Goal: Information Seeking & Learning: Check status

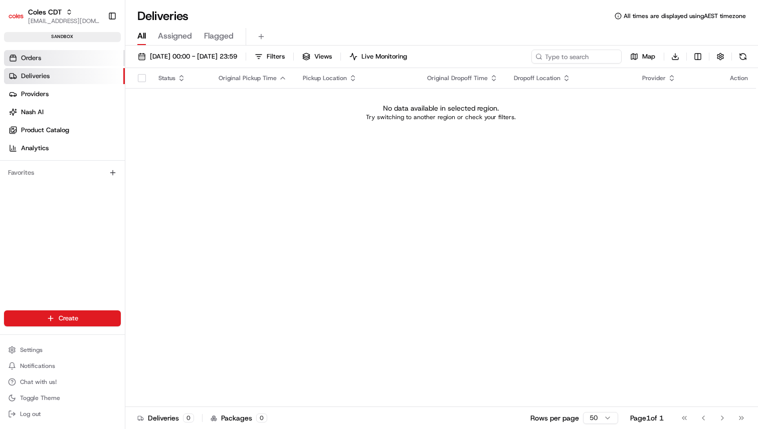
click at [78, 60] on link "Orders" at bounding box center [64, 58] width 121 height 16
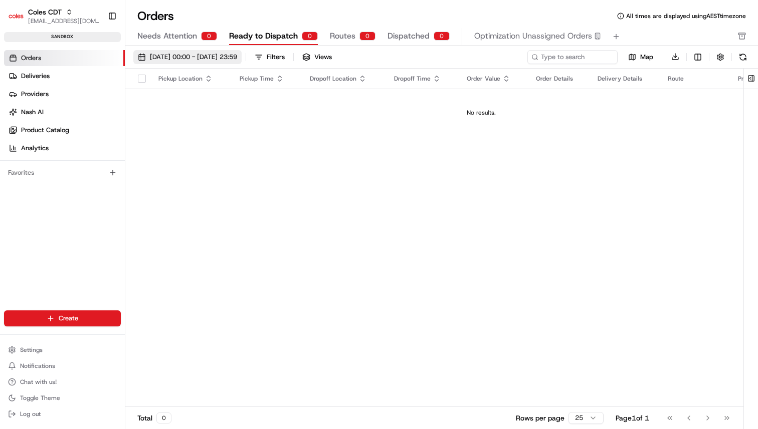
click at [230, 53] on span "[DATE] 00:00 - [DATE] 23:59" at bounding box center [193, 57] width 87 height 9
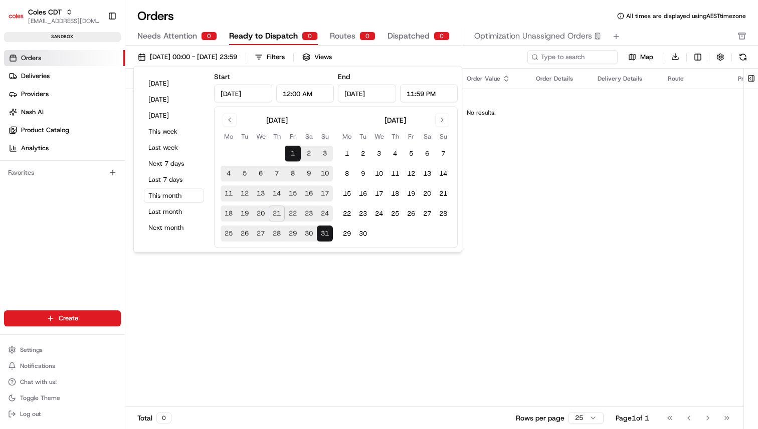
click at [389, 359] on div "Pickup Location Pickup Time Dropoff Location Dropoff Time Order Value Order Det…" at bounding box center [481, 238] width 712 height 339
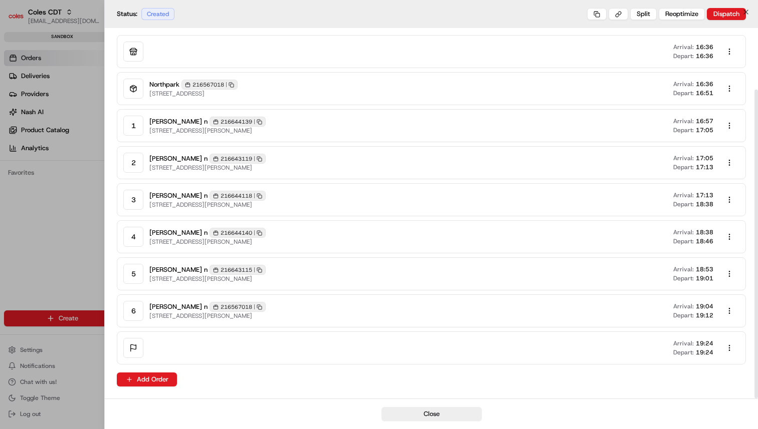
scroll to position [74, 0]
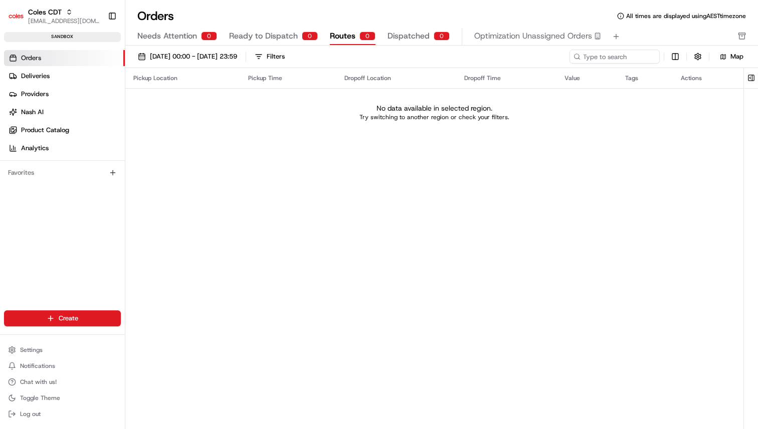
click at [423, 196] on div "Pickup Location Pickup Time Dropoff Location Dropoff Time Value Tags Actions No…" at bounding box center [434, 237] width 618 height 339
click at [747, 70] on button at bounding box center [751, 78] width 17 height 20
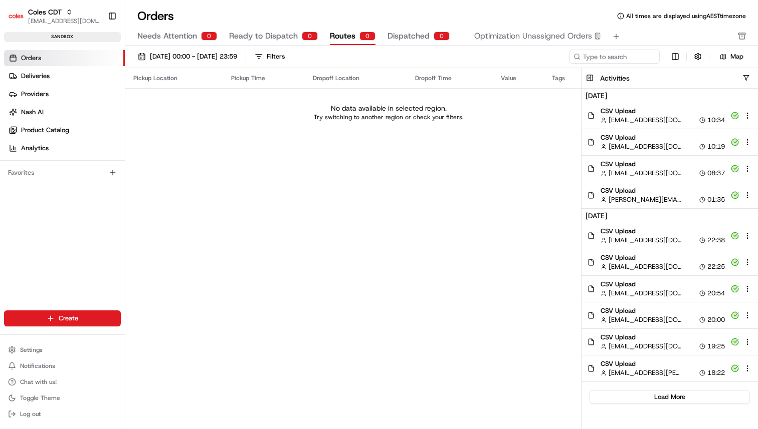
click at [315, 195] on div "Pickup Location Pickup Time Dropoff Location Dropoff Time Value Tags Actions No…" at bounding box center [388, 237] width 526 height 339
click at [47, 15] on span "Coles CDT" at bounding box center [45, 12] width 34 height 10
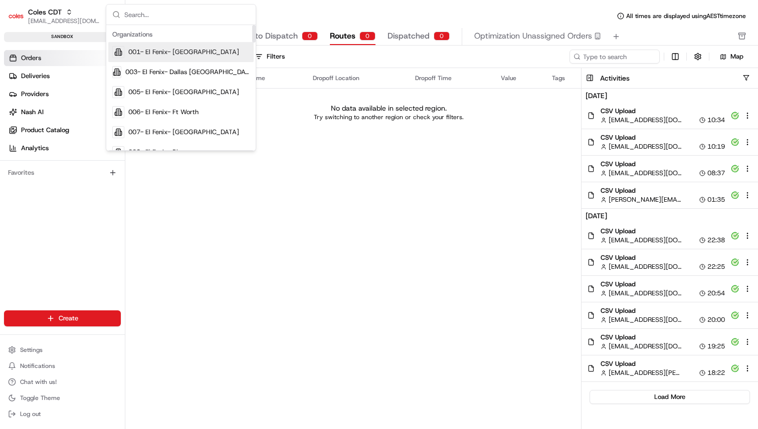
click at [176, 11] on input "text" at bounding box center [186, 15] width 125 height 20
type input "coles sit"
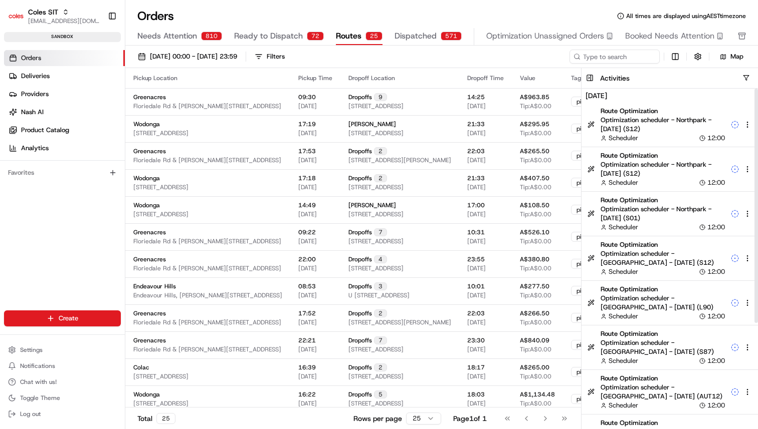
scroll to position [151, 0]
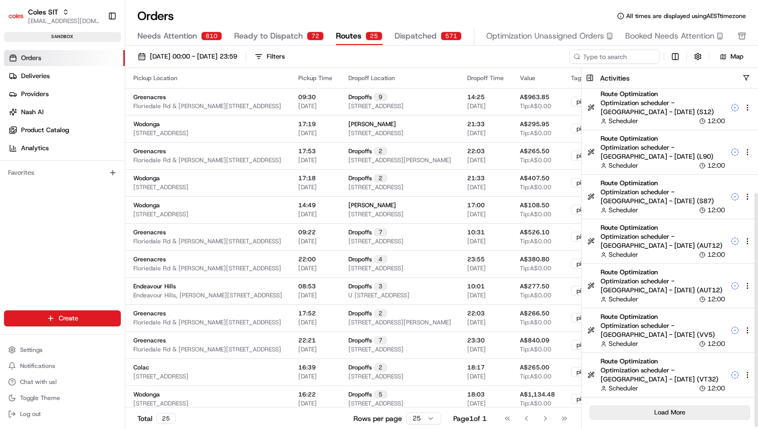
click at [656, 417] on button "Load More" at bounding box center [669, 413] width 160 height 14
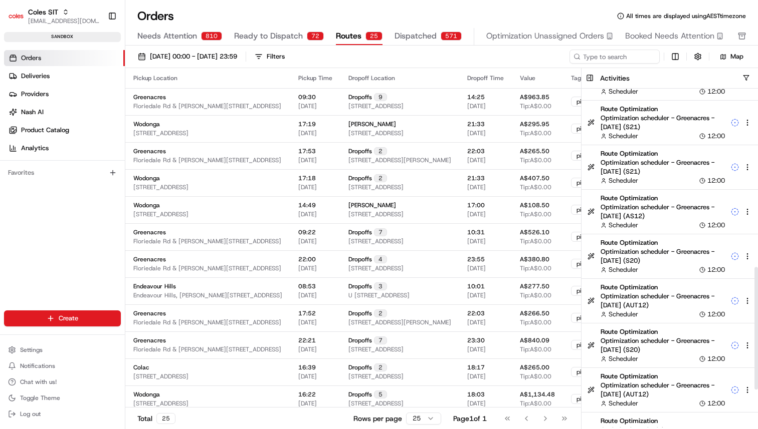
scroll to position [597, 0]
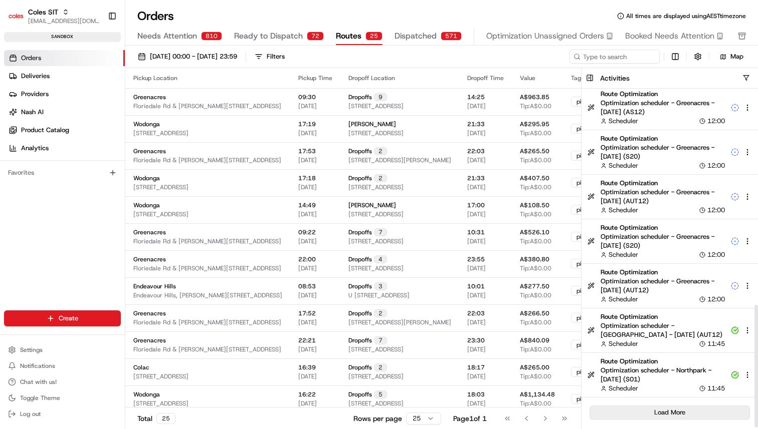
click at [654, 413] on button "Load More" at bounding box center [669, 413] width 160 height 14
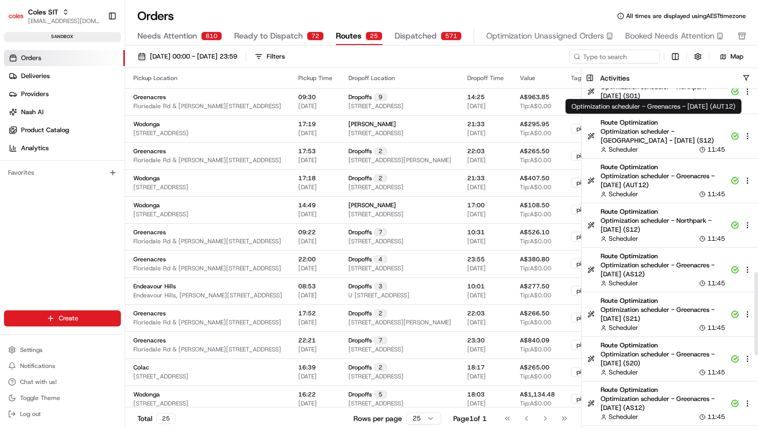
scroll to position [959, 0]
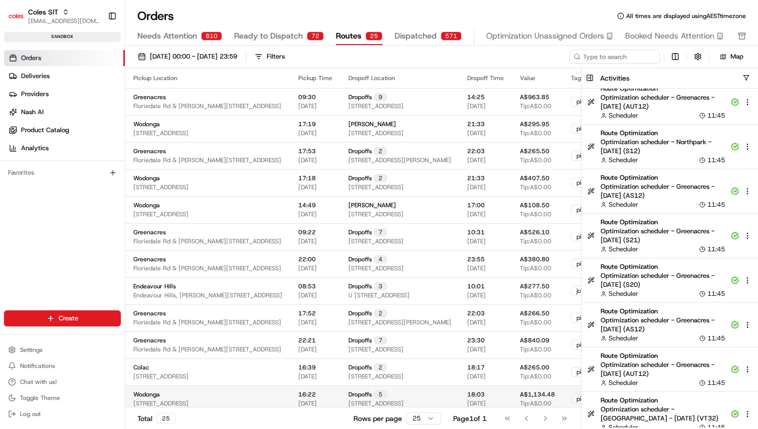
drag, startPoint x: 458, startPoint y: 206, endPoint x: 153, endPoint y: 394, distance: 358.4
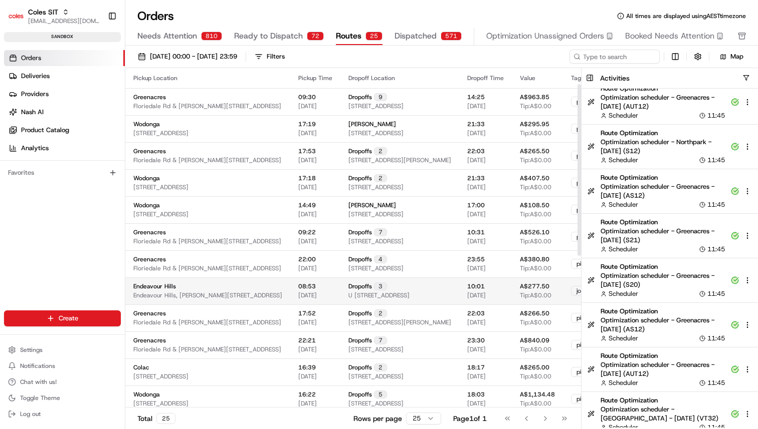
scroll to position [33, 0]
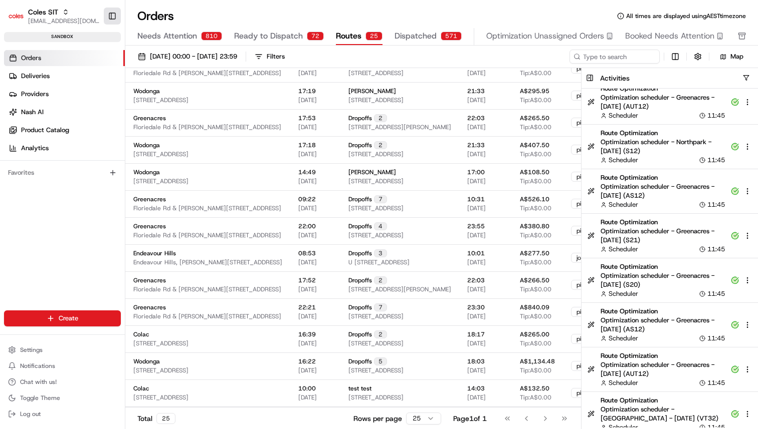
click at [114, 17] on button "Toggle Sidebar" at bounding box center [112, 16] width 17 height 17
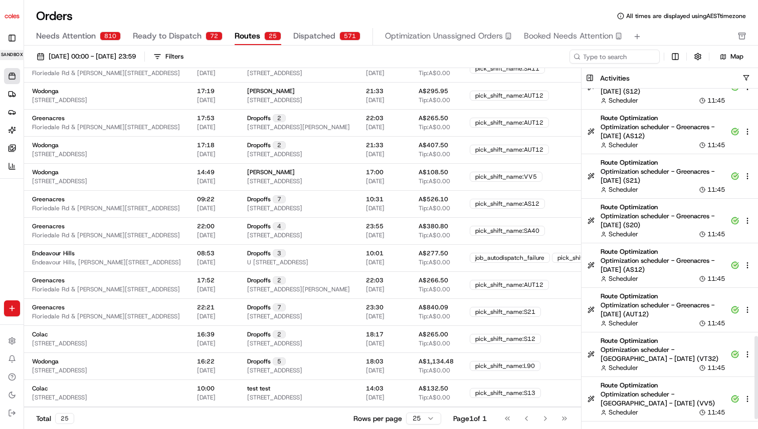
scroll to position [1020, 0]
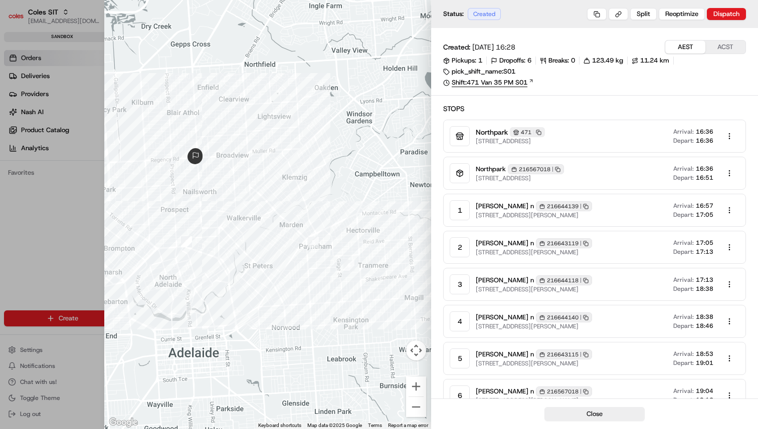
click at [502, 85] on link "Shift: 471 Van 35 PM S01" at bounding box center [594, 82] width 303 height 9
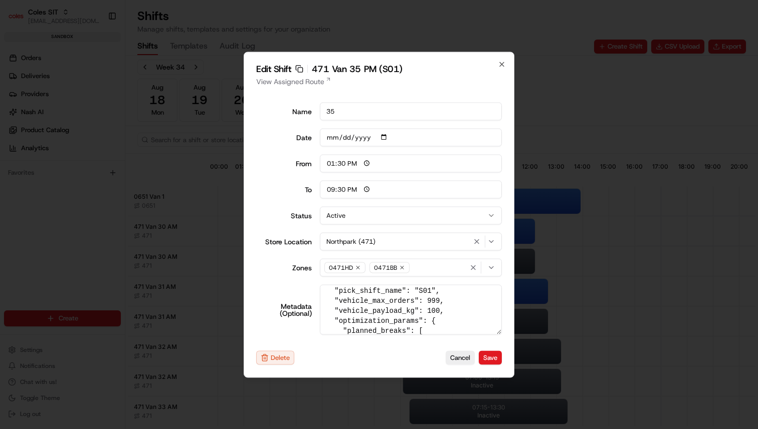
scroll to position [29, 0]
click at [399, 309] on textarea "{ "tags": "PM", "pick_shift_name": "S01", "vehicle_max_orders": 999, "vehicle_p…" at bounding box center [411, 310] width 182 height 50
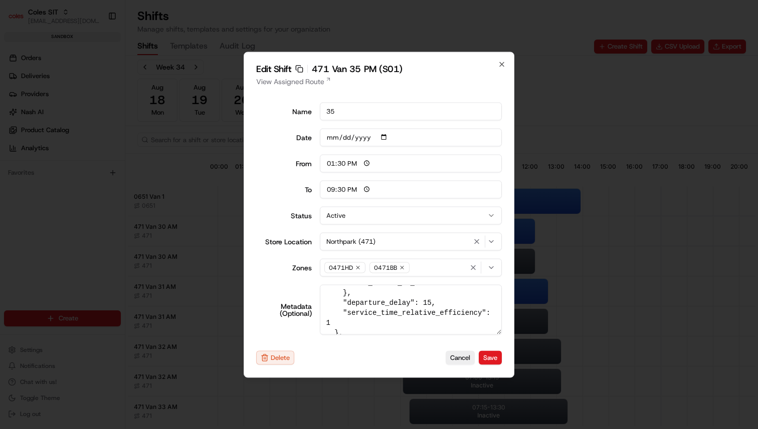
scroll to position [383, 0]
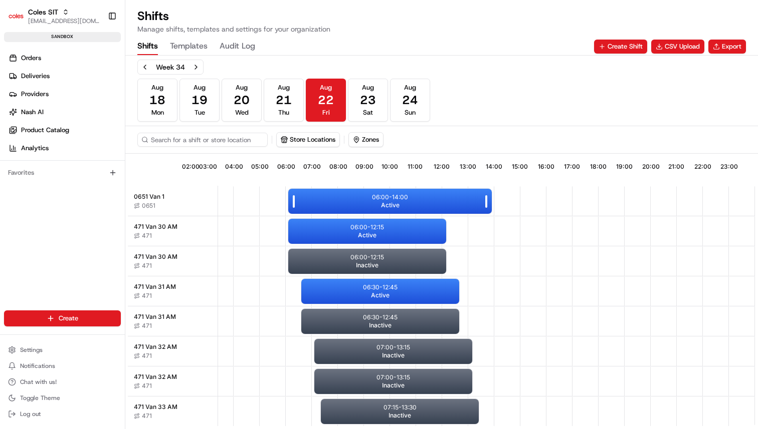
scroll to position [1, 93]
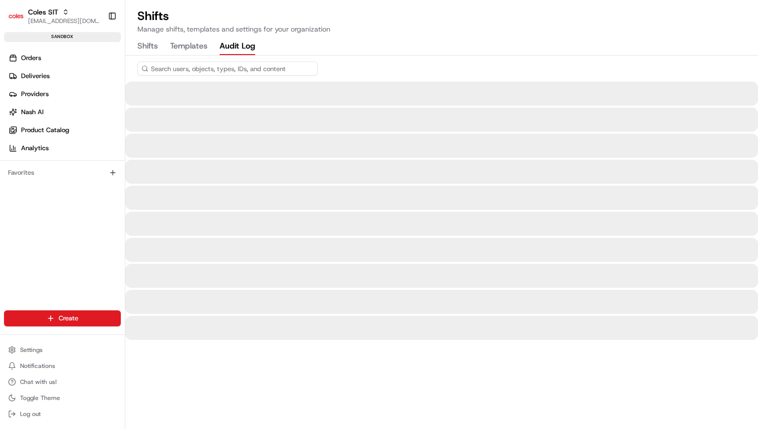
click at [242, 49] on Log "Audit Log" at bounding box center [238, 46] width 36 height 17
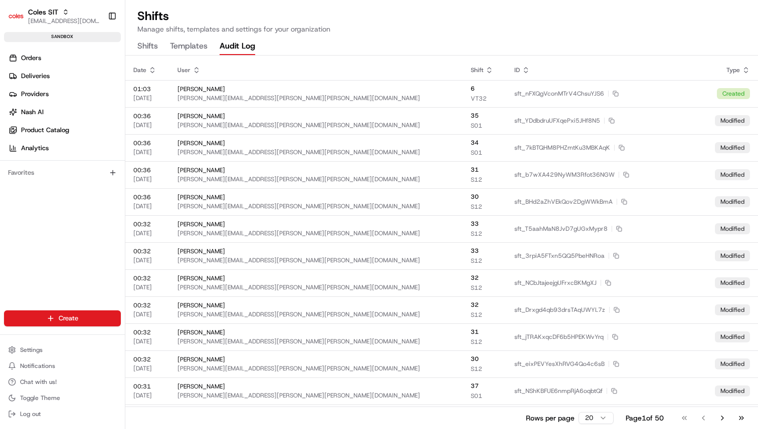
scroll to position [0, 0]
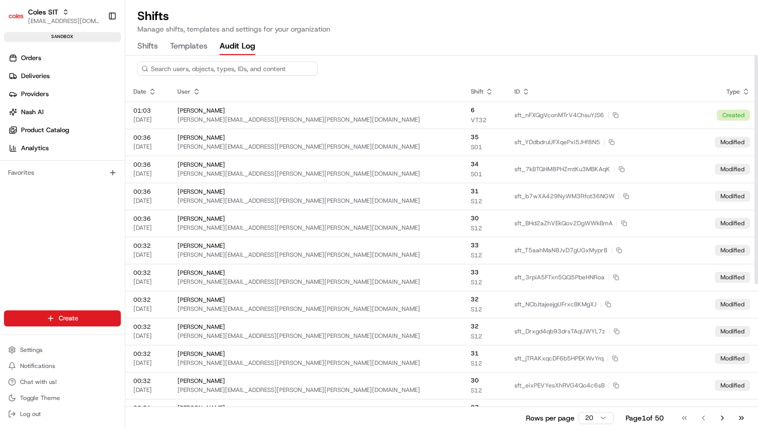
click at [231, 71] on input at bounding box center [227, 69] width 180 height 14
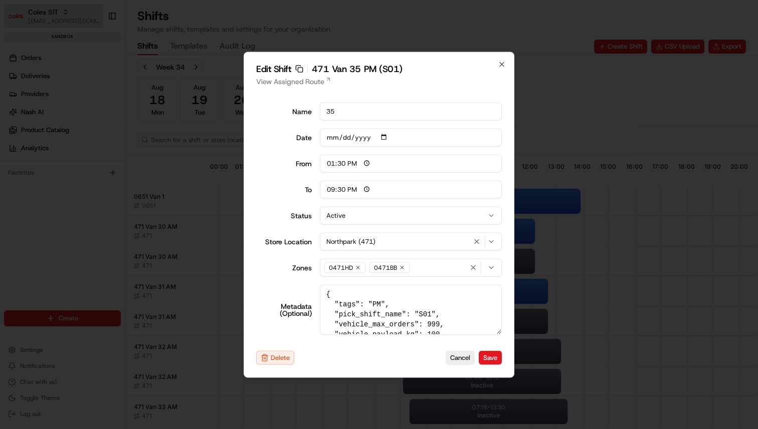
scroll to position [0, 93]
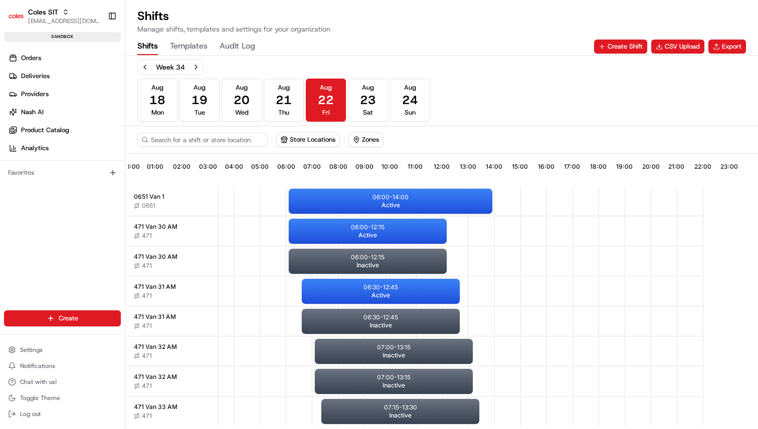
scroll to position [0, 93]
click at [245, 51] on Log "Audit Log" at bounding box center [238, 46] width 36 height 17
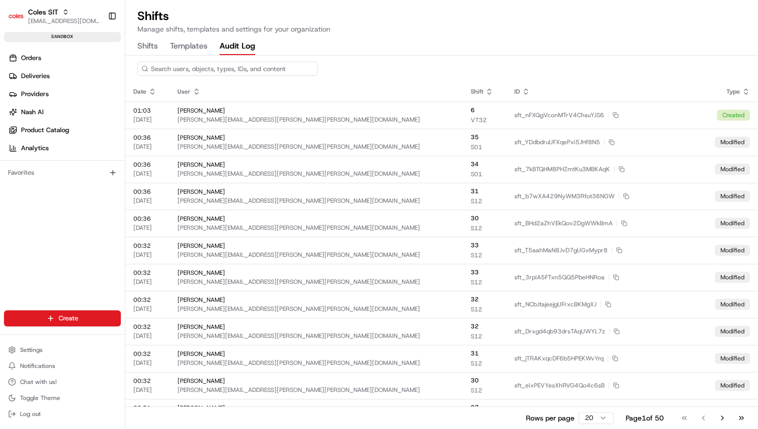
click at [245, 71] on input at bounding box center [227, 69] width 180 height 14
paste input "sft_YDdbdruUFXqePxi5JHf8N5"
type input "sft_YDdbdruUFXqePxi5JHf8N5"
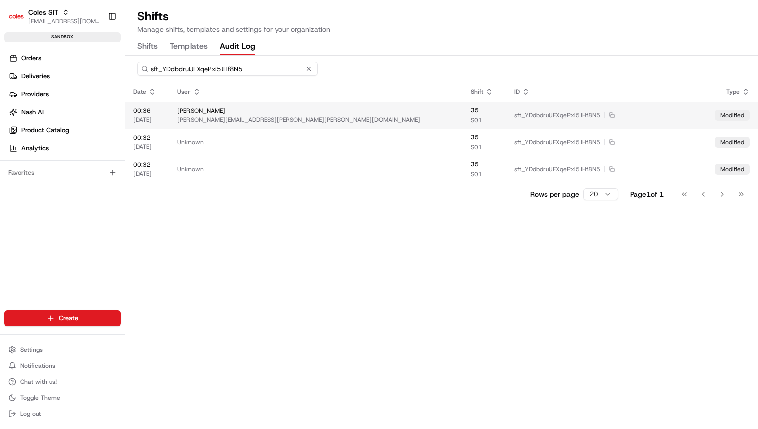
click at [336, 115] on div "[PERSON_NAME] [PERSON_NAME][EMAIL_ADDRESS][PERSON_NAME][PERSON_NAME][DOMAIN_NAM…" at bounding box center [315, 115] width 277 height 17
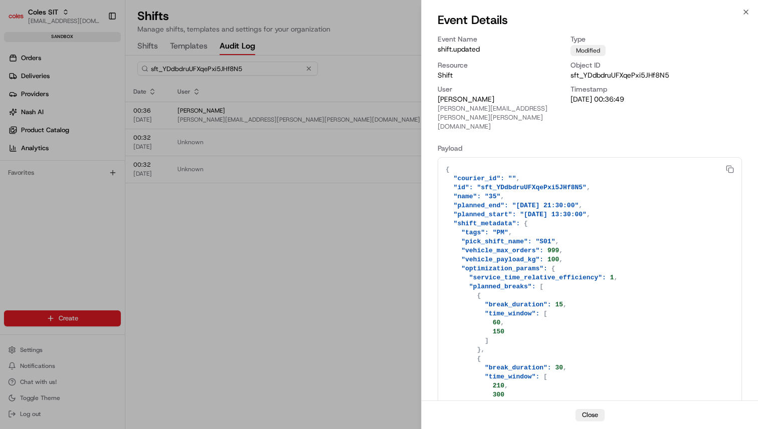
click at [627, 95] on p "[DATE] 00:36:49" at bounding box center [655, 99] width 171 height 10
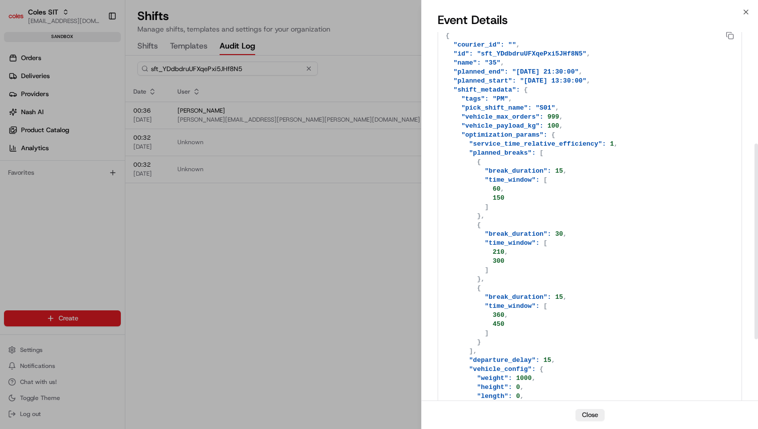
scroll to position [325, 0]
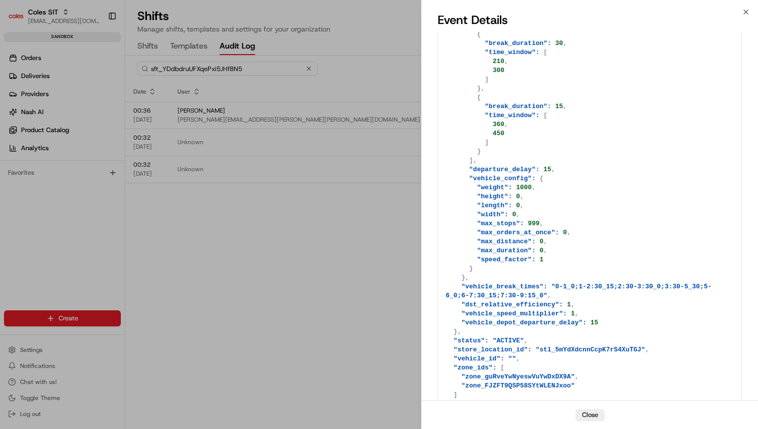
click at [359, 224] on div at bounding box center [379, 214] width 758 height 429
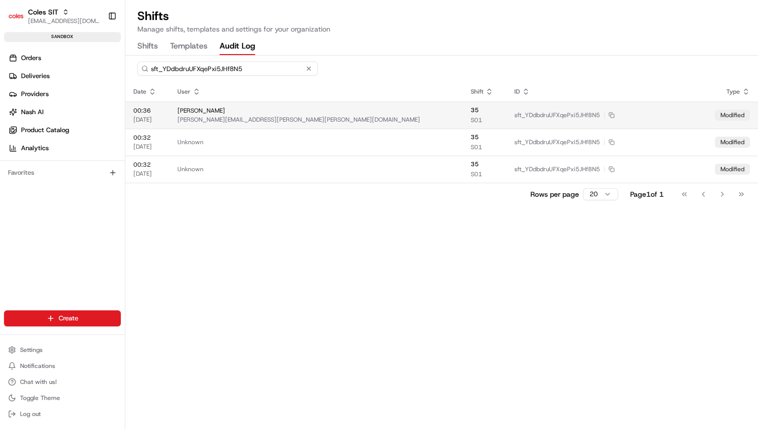
click at [363, 121] on div "[PERSON_NAME][EMAIL_ADDRESS][PERSON_NAME][PERSON_NAME][DOMAIN_NAME]" at bounding box center [315, 120] width 277 height 8
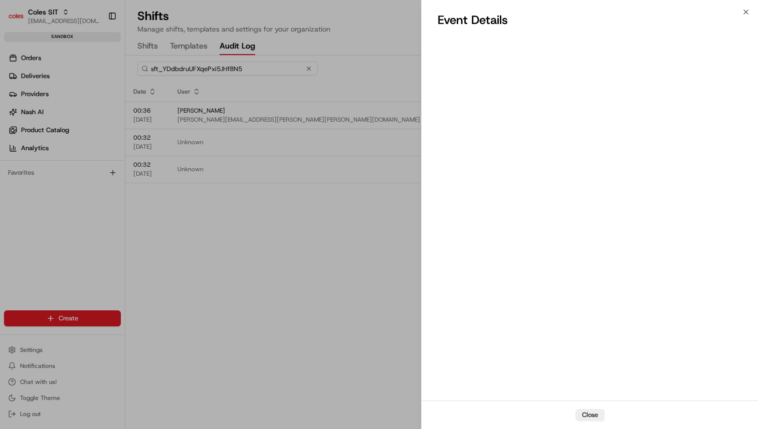
click at [362, 143] on div at bounding box center [379, 214] width 758 height 429
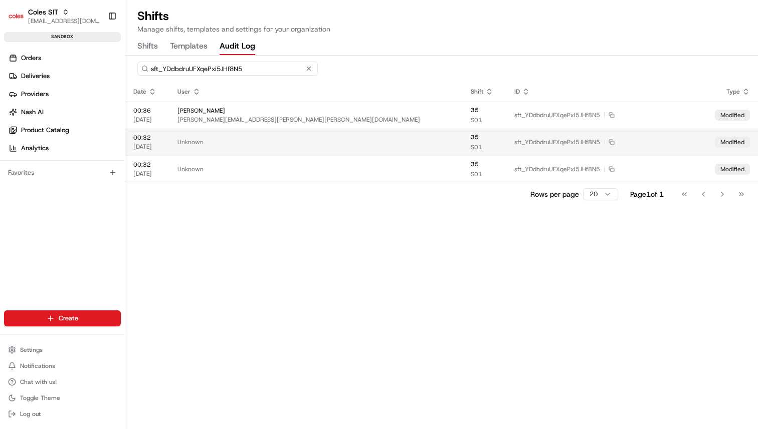
click at [352, 148] on td "Unknown" at bounding box center [315, 142] width 293 height 27
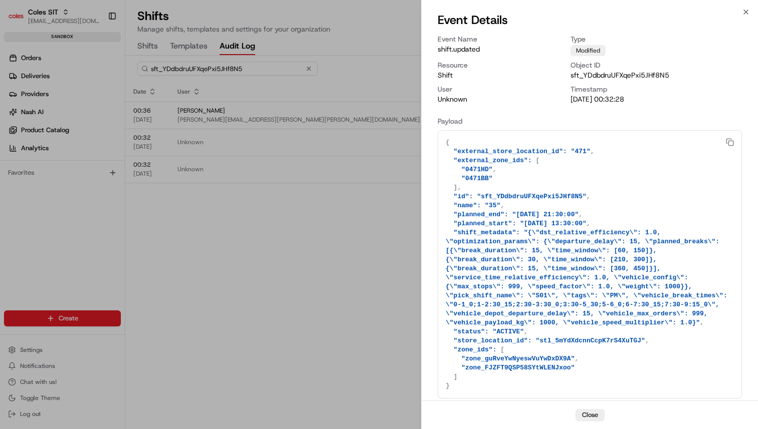
click at [545, 324] on textarea at bounding box center [589, 265] width 303 height 268
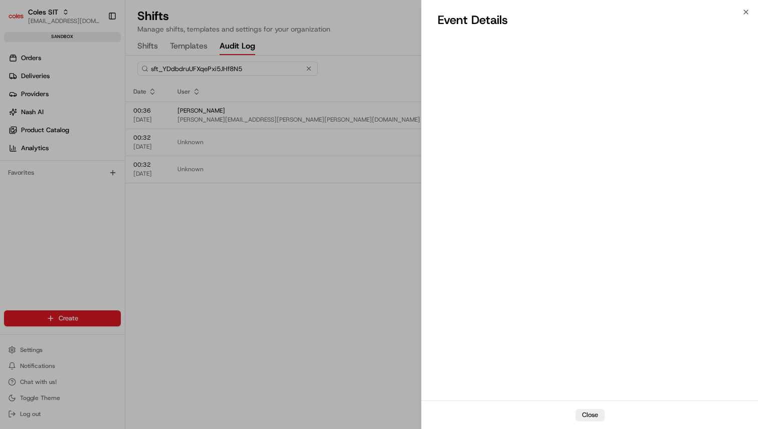
click at [331, 206] on div at bounding box center [379, 214] width 758 height 429
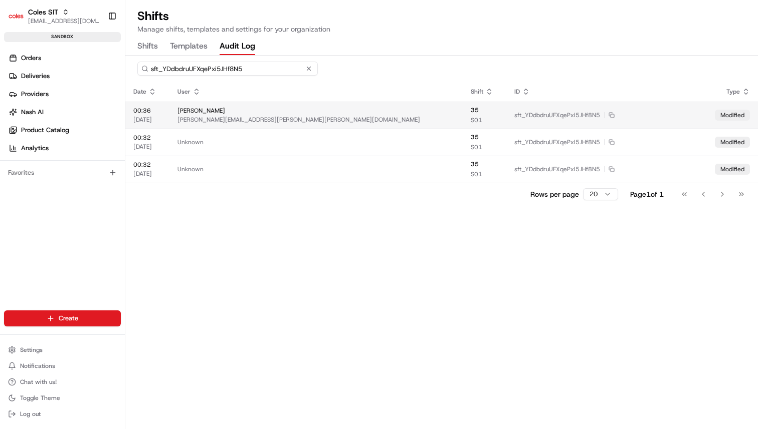
click at [358, 112] on div "[PERSON_NAME]" at bounding box center [315, 111] width 277 height 8
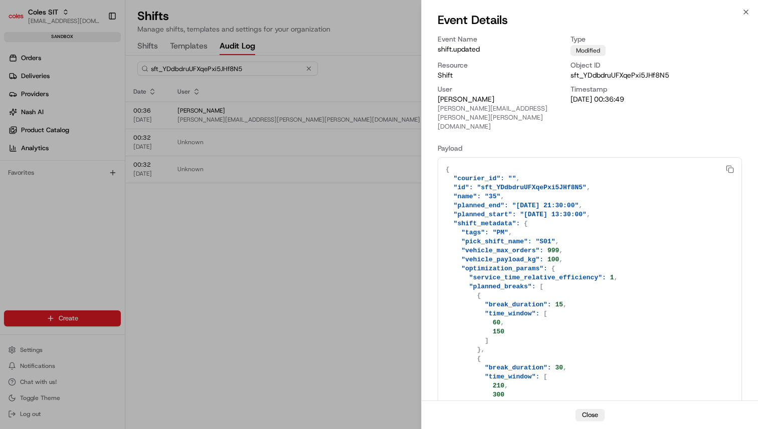
click at [411, 227] on div at bounding box center [379, 214] width 758 height 429
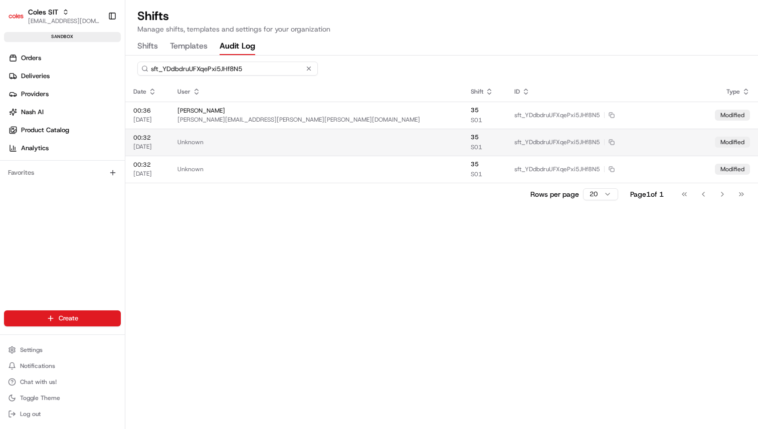
click at [385, 132] on td "Unknown" at bounding box center [315, 142] width 293 height 27
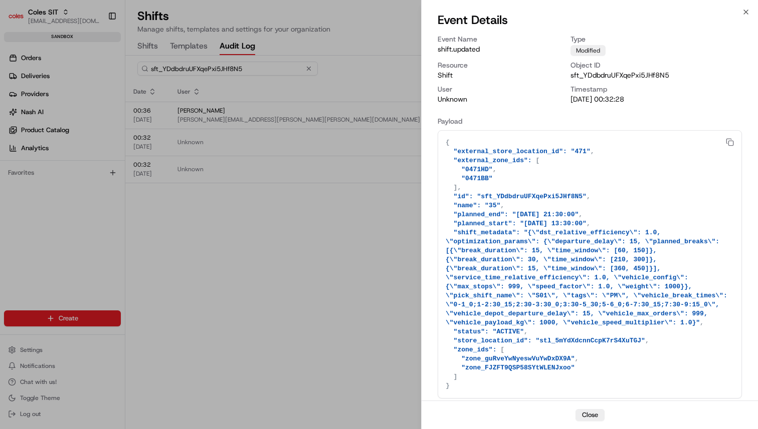
click at [597, 249] on textarea at bounding box center [589, 265] width 303 height 268
drag, startPoint x: 578, startPoint y: 227, endPoint x: 710, endPoint y: 334, distance: 169.5
click at [710, 334] on textarea at bounding box center [589, 265] width 303 height 268
click at [682, 324] on textarea at bounding box center [589, 265] width 303 height 268
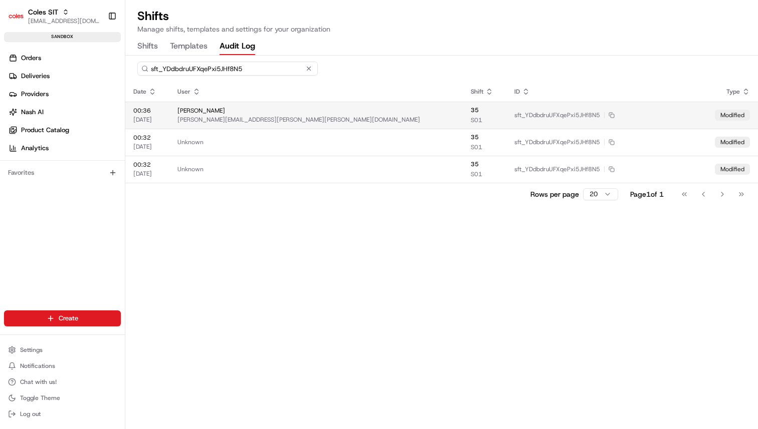
click at [302, 120] on div "[PERSON_NAME][EMAIL_ADDRESS][PERSON_NAME][PERSON_NAME][DOMAIN_NAME]" at bounding box center [315, 120] width 277 height 8
click at [450, 247] on div "sft_YDdbdruUFXqePxi5JHf8N5 Date User Shift ID Type 00:36 [DATE] [PERSON_NAME] […" at bounding box center [441, 243] width 632 height 374
click at [448, 277] on div "sft_YDdbdruUFXqePxi5JHf8N5 Date User Shift ID Type 00:36 [DATE] [PERSON_NAME] […" at bounding box center [441, 243] width 632 height 374
